Goal: Find specific page/section

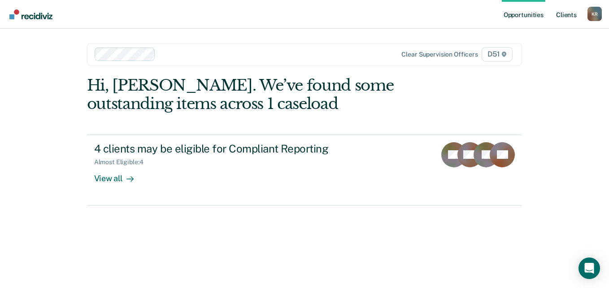
click at [569, 16] on link "Client s" at bounding box center [567, 14] width 24 height 29
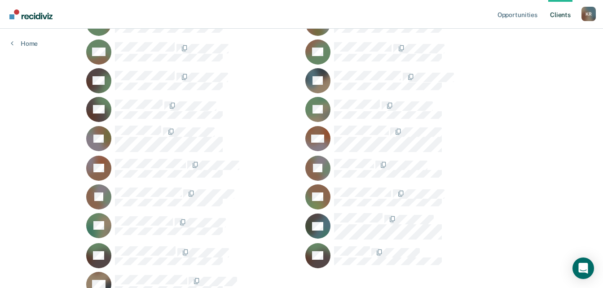
scroll to position [1028, 0]
